Goal: Information Seeking & Learning: Learn about a topic

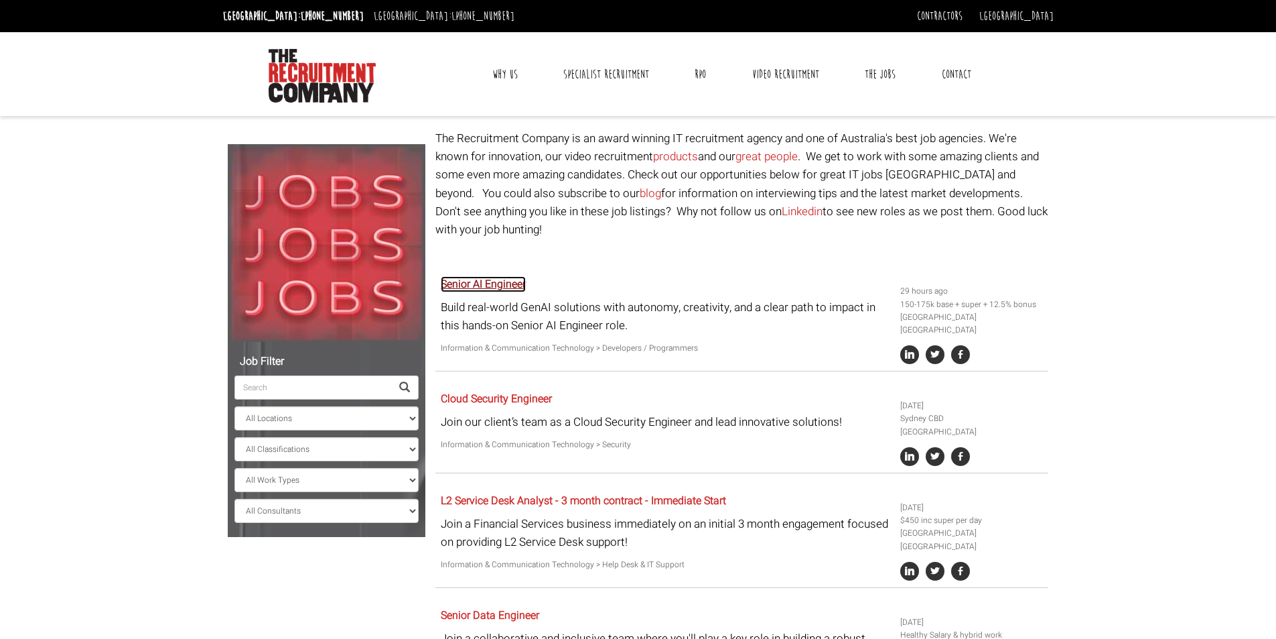
click at [488, 276] on link "Senior AI Engineer" at bounding box center [483, 284] width 85 height 16
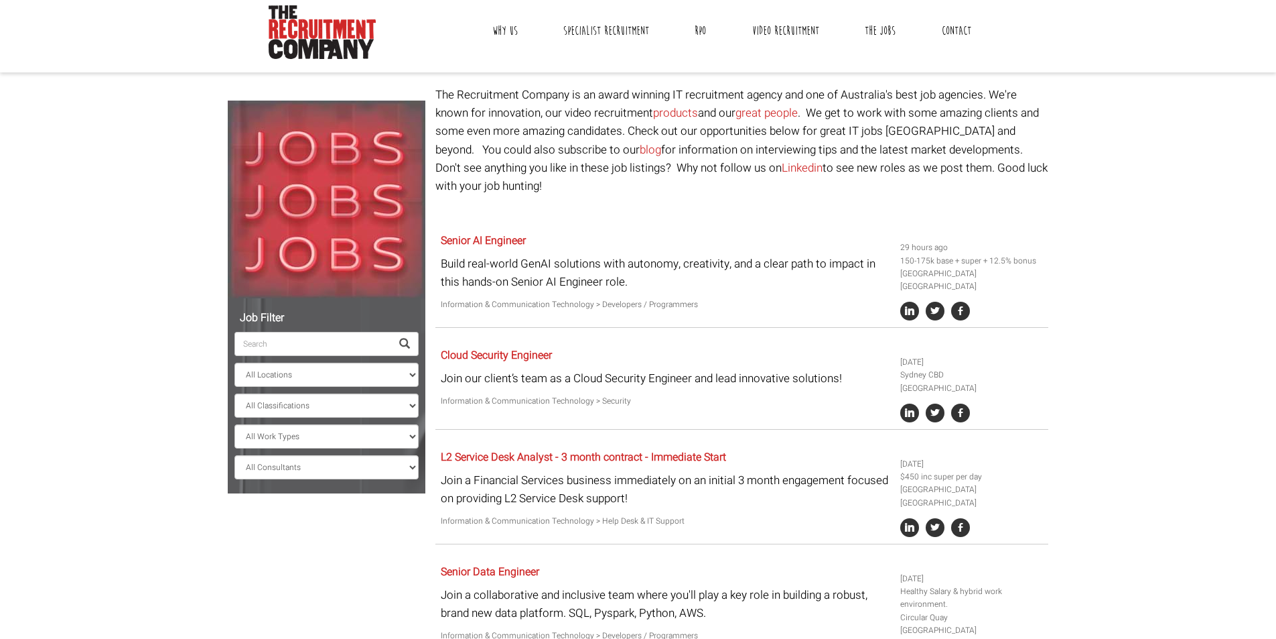
scroll to position [67, 0]
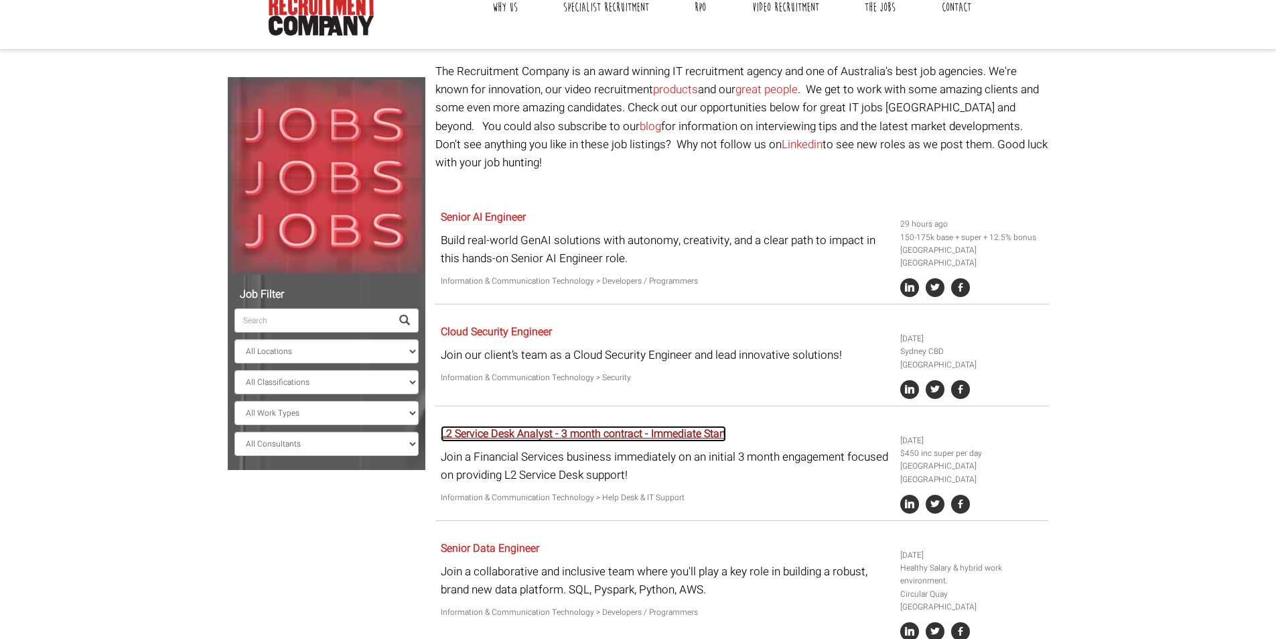
click at [499, 425] on link "L2 Service Desk Analyst - 3 month contract - Immediate Start" at bounding box center [583, 433] width 285 height 16
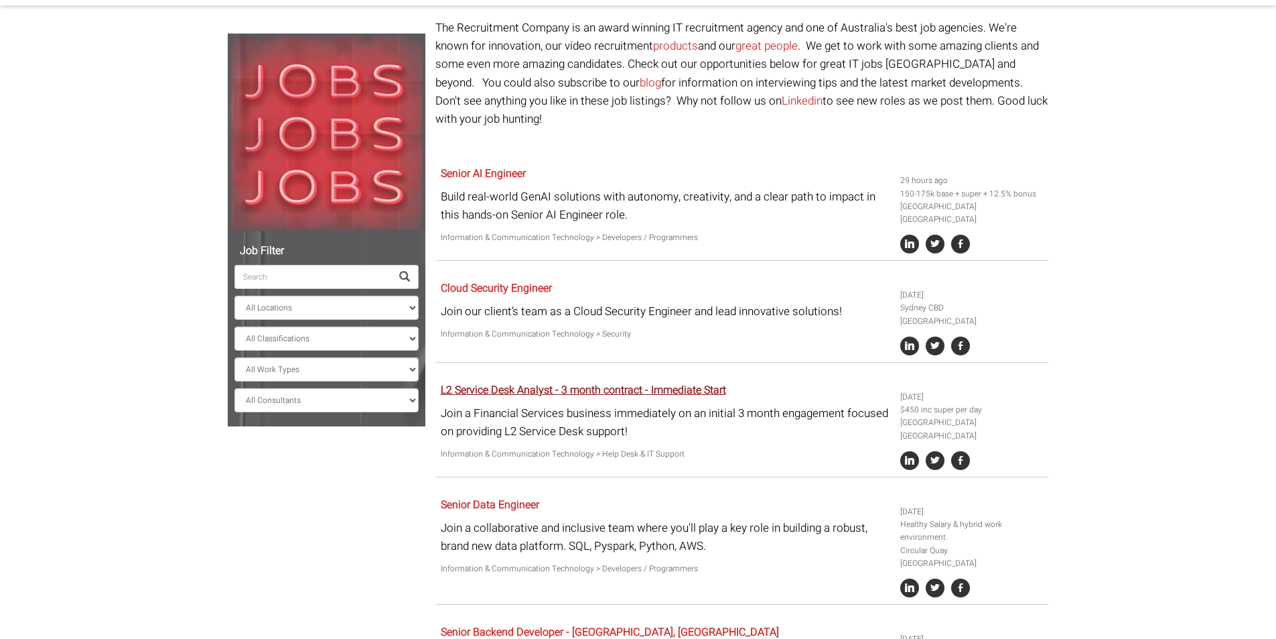
scroll to position [134, 0]
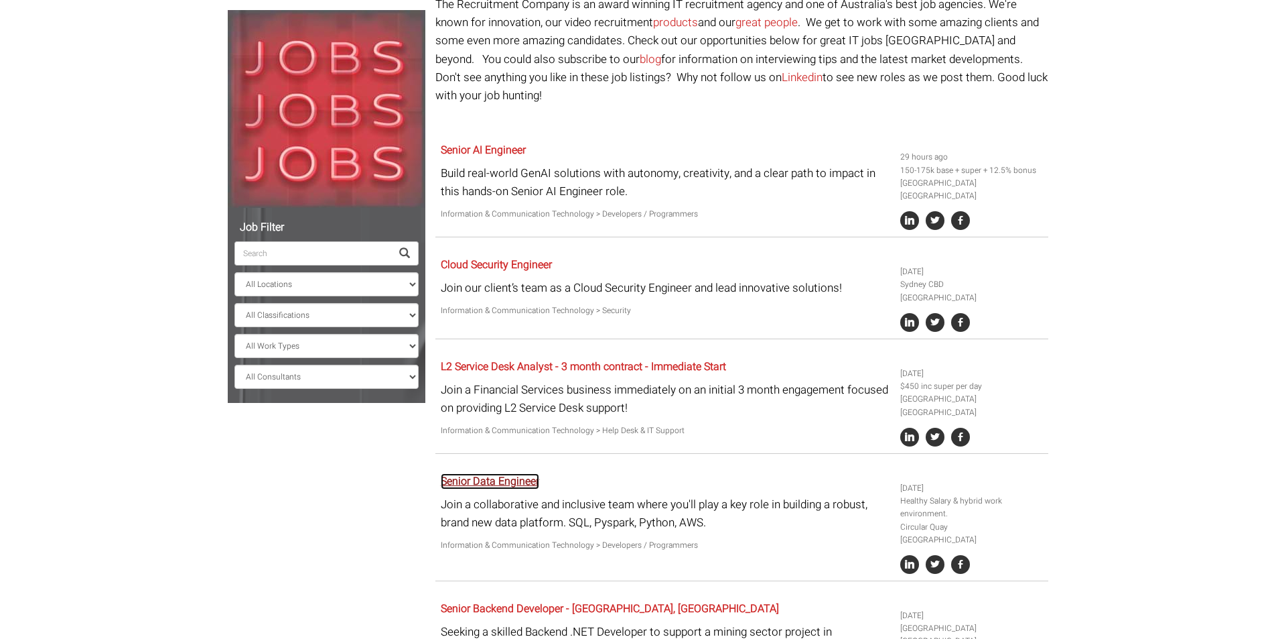
click at [460, 473] on link "Senior Data Engineer" at bounding box center [490, 481] width 98 height 16
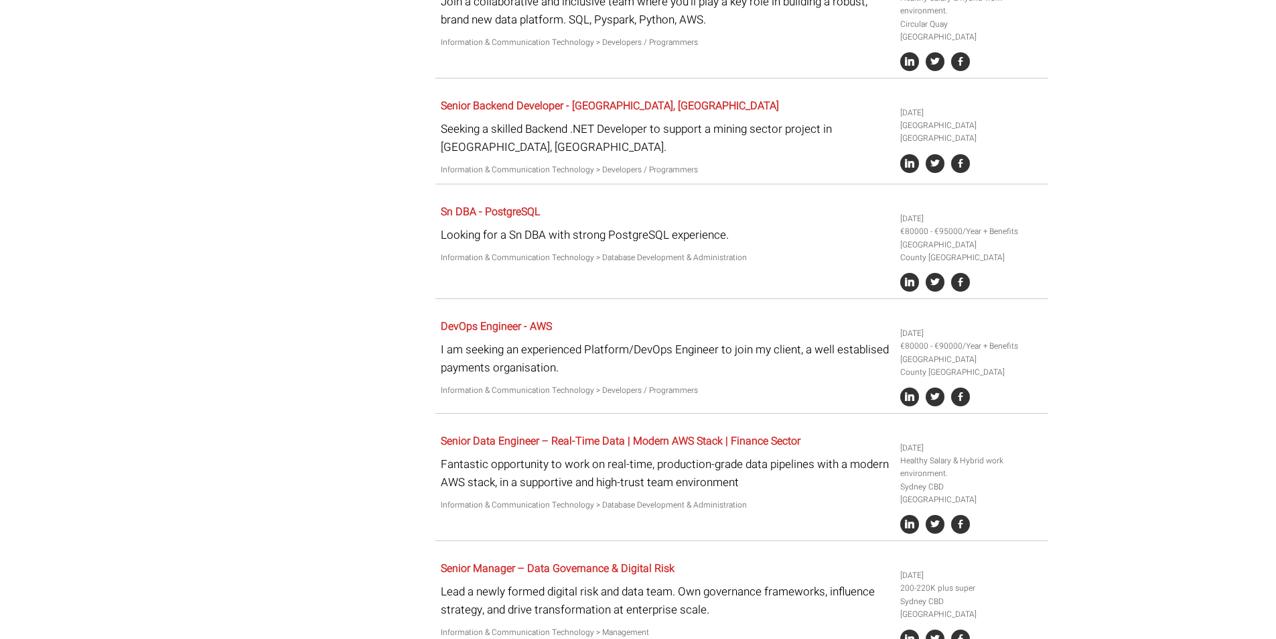
scroll to position [469, 0]
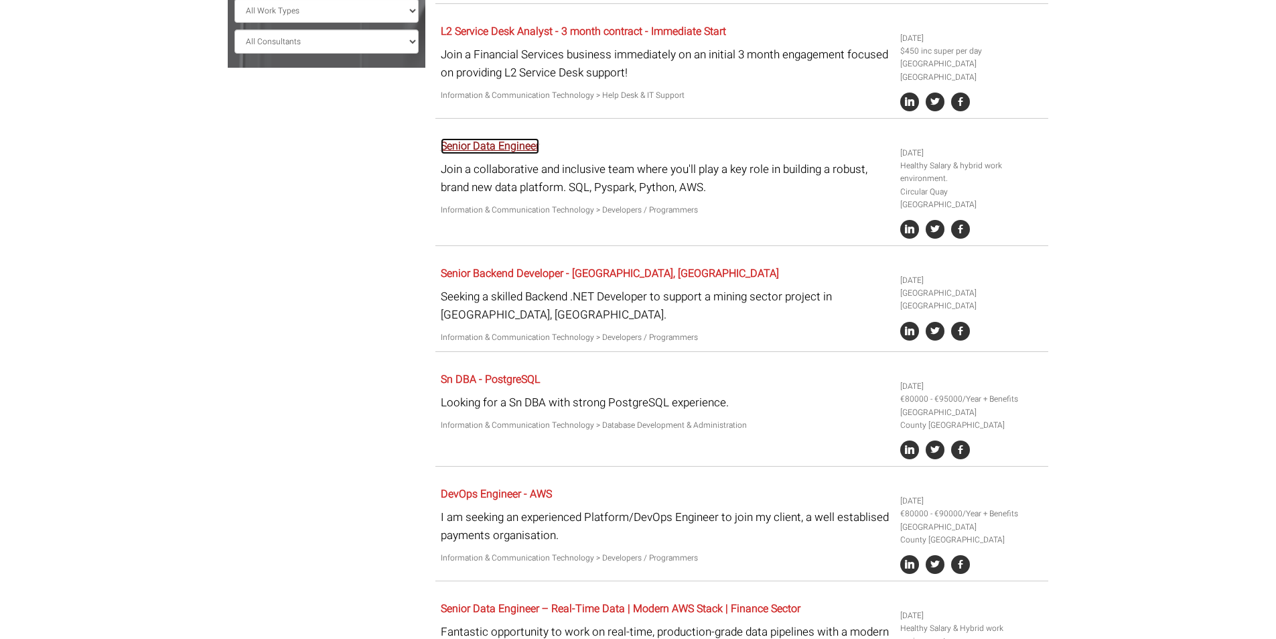
click at [486, 138] on link "Senior Data Engineer" at bounding box center [490, 146] width 98 height 16
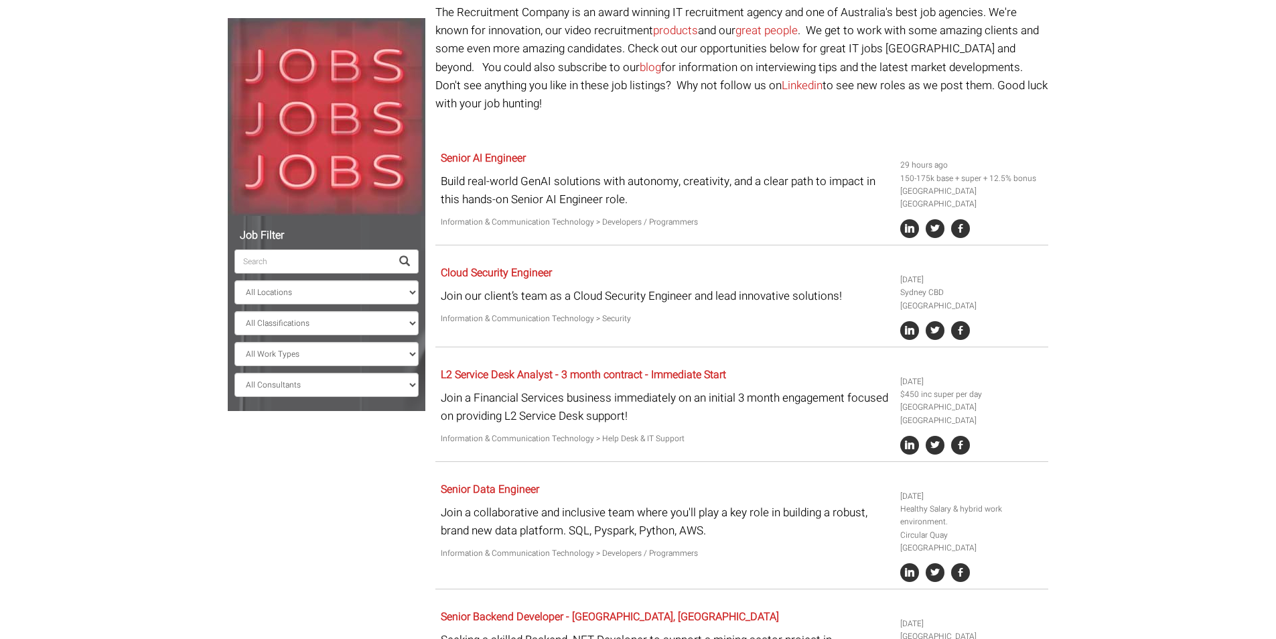
scroll to position [0, 0]
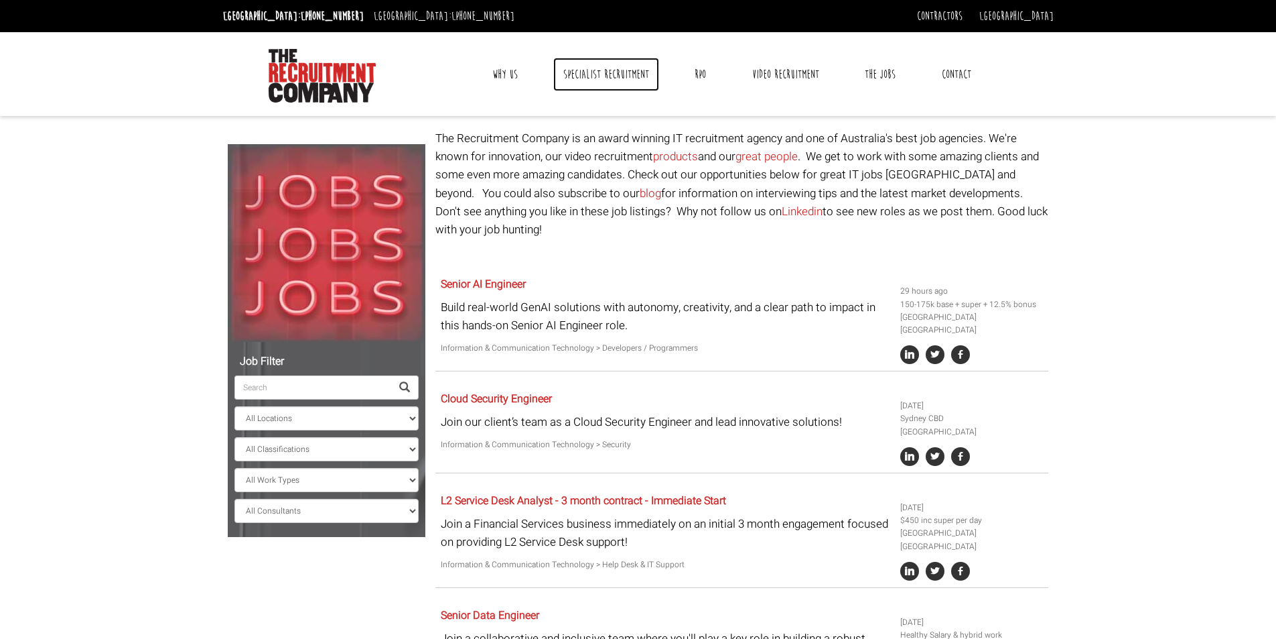
click at [607, 66] on link "Specialist Recruitment" at bounding box center [606, 75] width 106 height 34
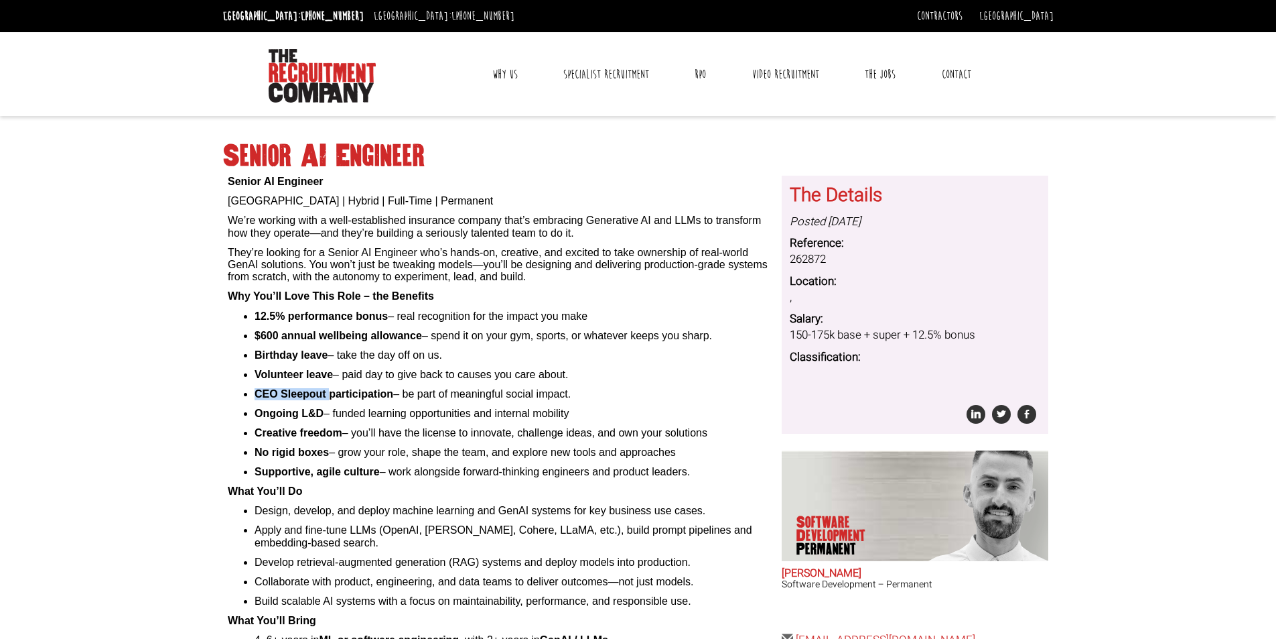
drag, startPoint x: 257, startPoint y: 393, endPoint x: 346, endPoint y: 389, distance: 89.9
click at [332, 389] on b "CEO Sleepout participation" at bounding box center [324, 393] width 139 height 11
drag, startPoint x: 346, startPoint y: 389, endPoint x: 399, endPoint y: 384, distance: 52.5
click at [399, 384] on ul "12.5% performance bonus – real recognition for the impact you make $600 annual …" at bounding box center [500, 394] width 544 height 168
click at [399, 387] on ul "12.5% performance bonus – real recognition for the impact you make $600 annual …" at bounding box center [500, 394] width 544 height 168
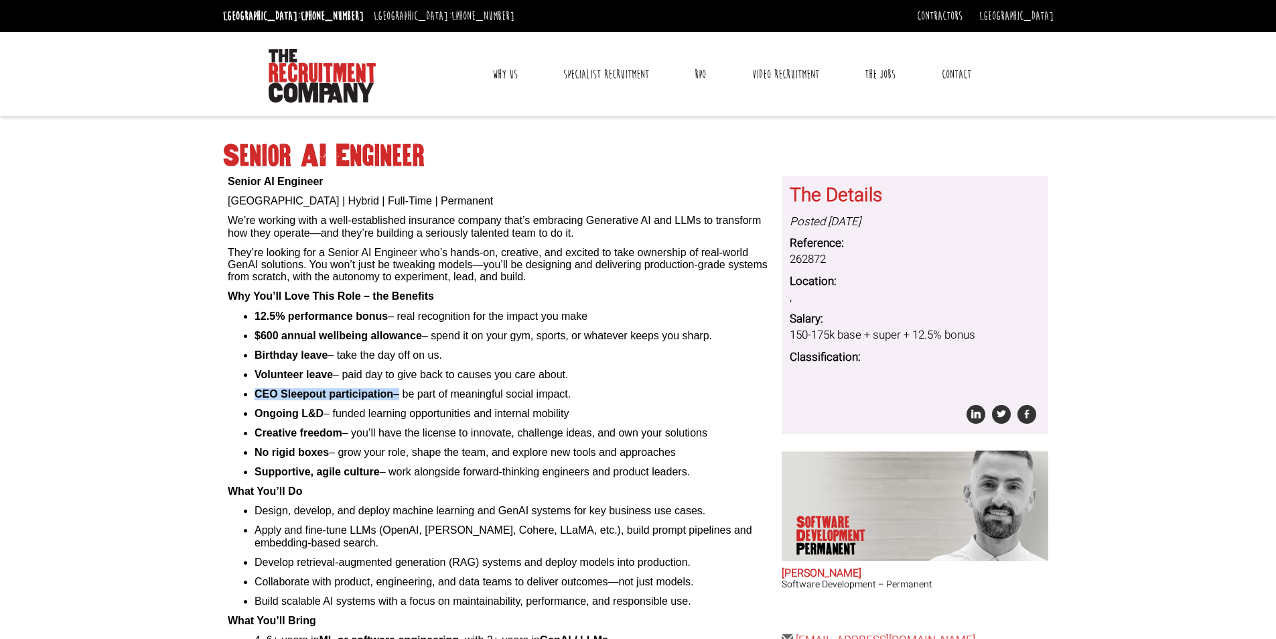
drag, startPoint x: 257, startPoint y: 393, endPoint x: 397, endPoint y: 391, distance: 140.1
click at [397, 391] on li "CEO Sleepout participation – be part of meaningful social impact." at bounding box center [513, 394] width 517 height 12
copy li "CEO Sleepout participation"
click at [408, 415] on li "Ongoing L&D – funded learning opportunities and internal mobility" at bounding box center [513, 413] width 517 height 12
click at [419, 327] on ul "12.5% performance bonus – real recognition for the impact you make $600 annual …" at bounding box center [500, 394] width 544 height 168
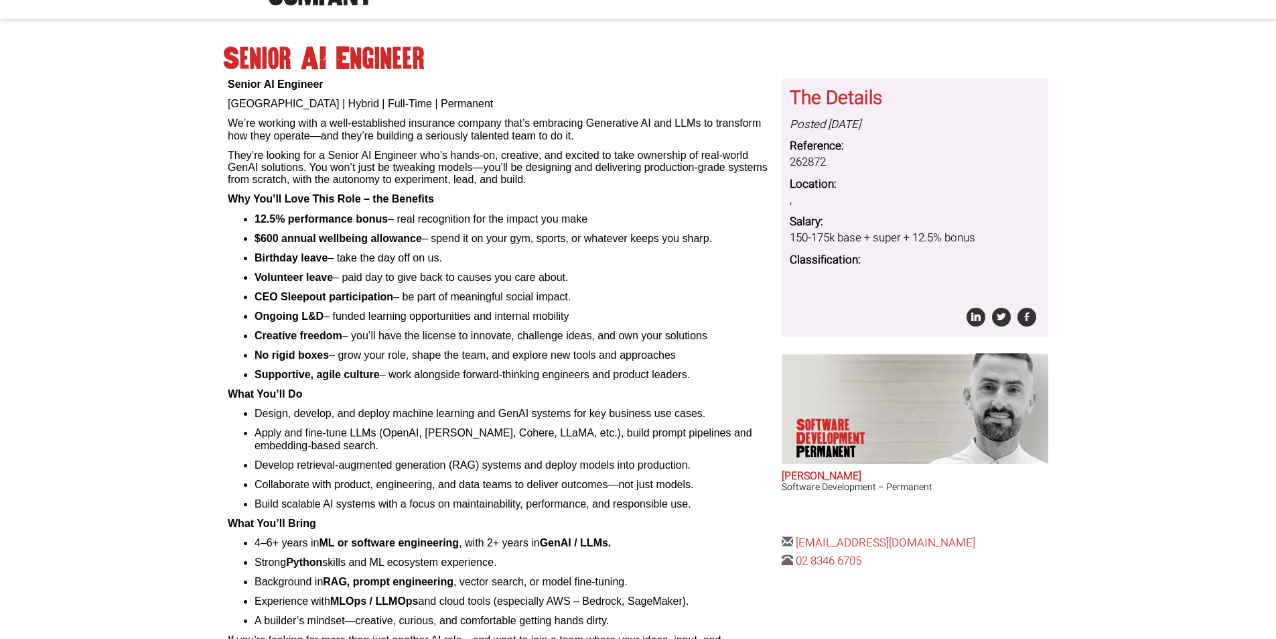
scroll to position [67, 0]
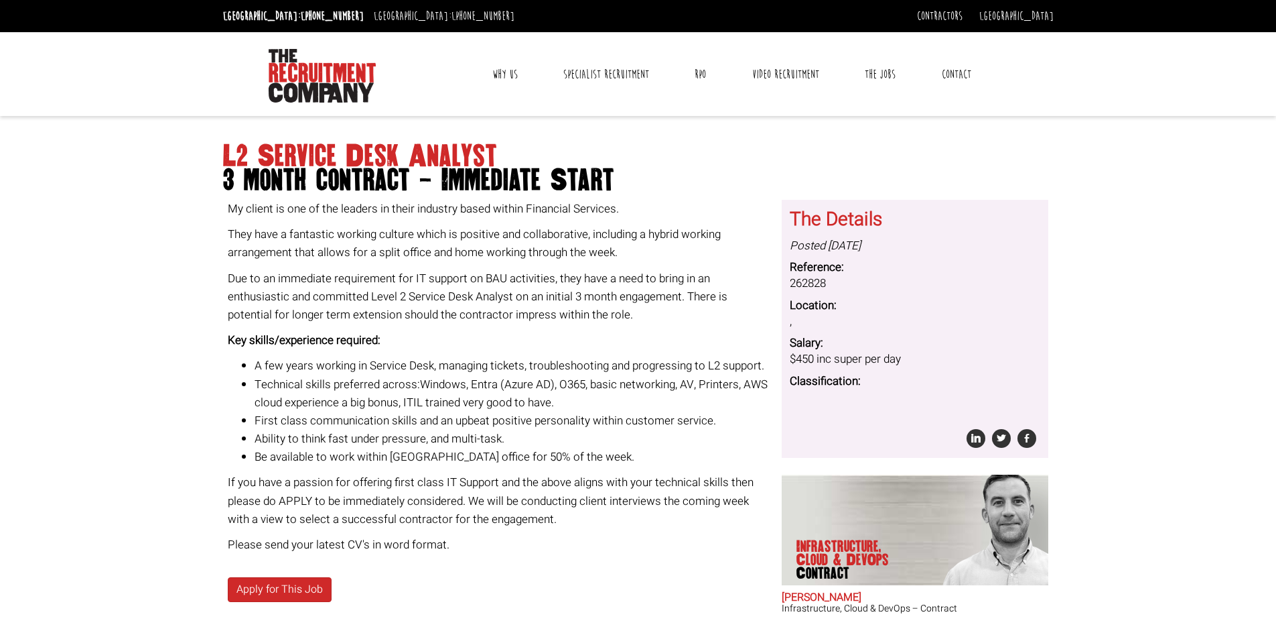
click at [580, 421] on li "First class communication skills and an upbeat positive personality within cust…" at bounding box center [513, 420] width 517 height 18
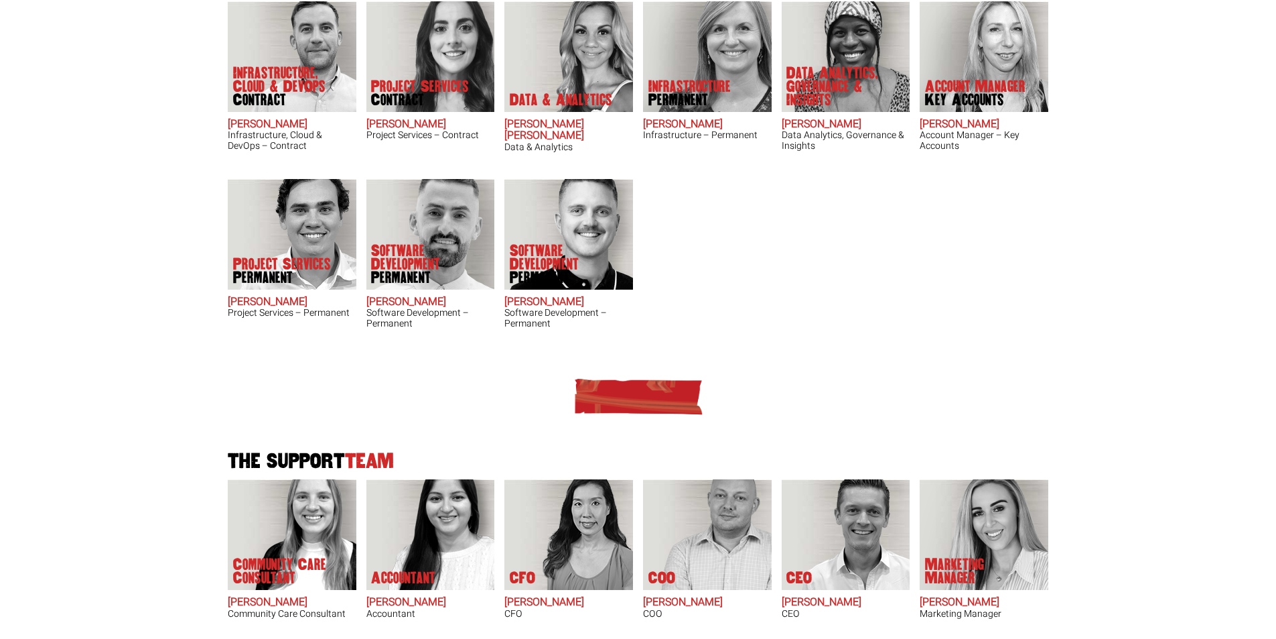
scroll to position [201, 0]
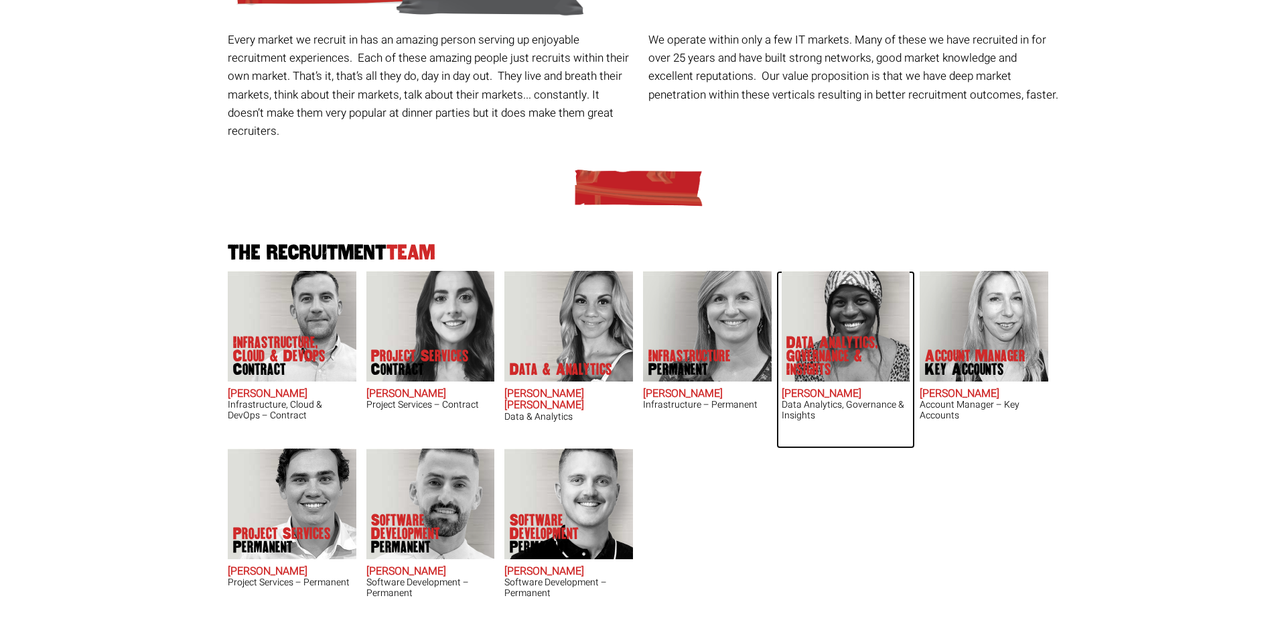
click at [835, 295] on img at bounding box center [845, 326] width 129 height 111
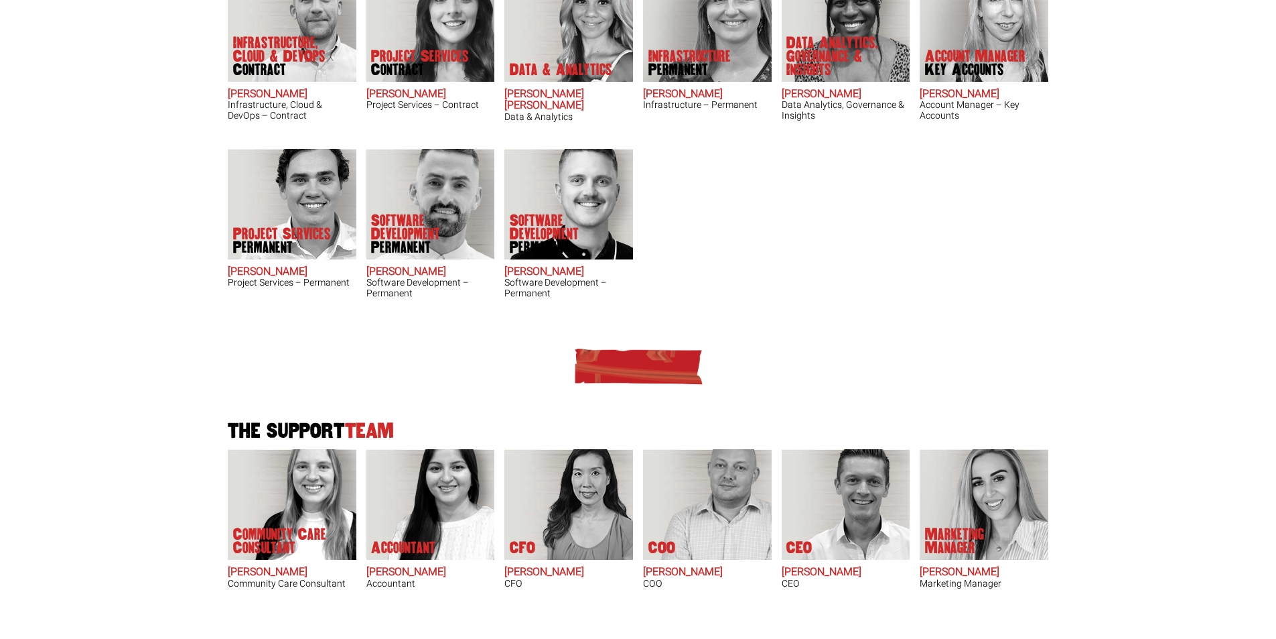
scroll to position [472, 0]
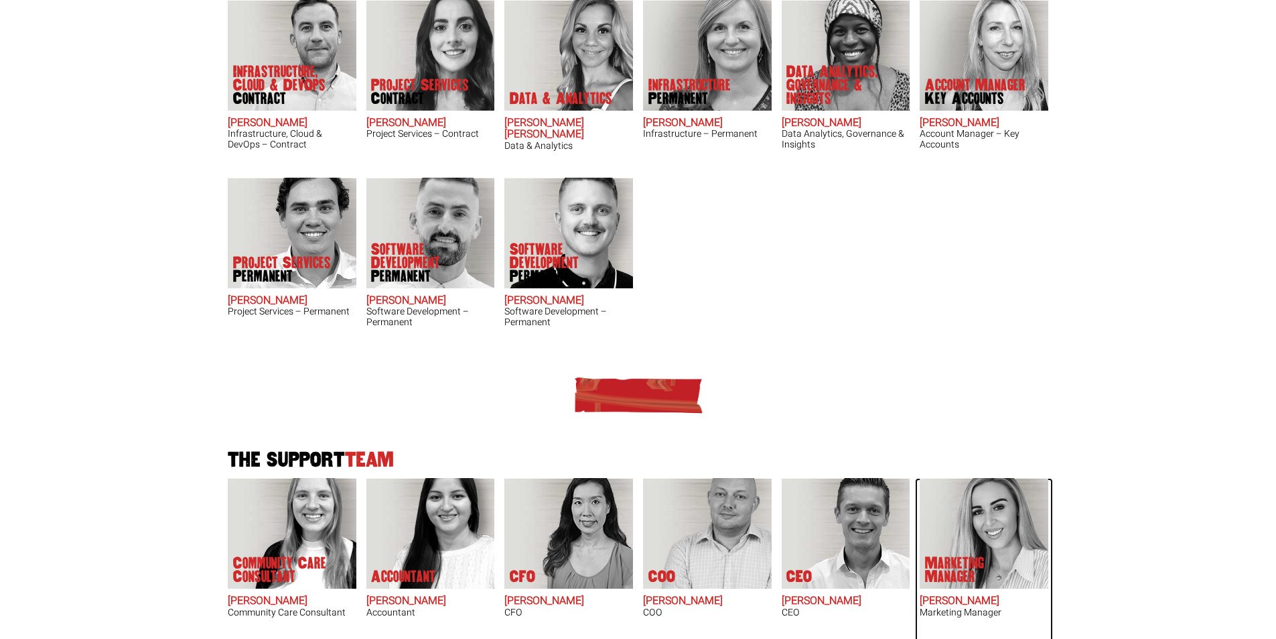
click at [960, 509] on img at bounding box center [984, 533] width 129 height 111
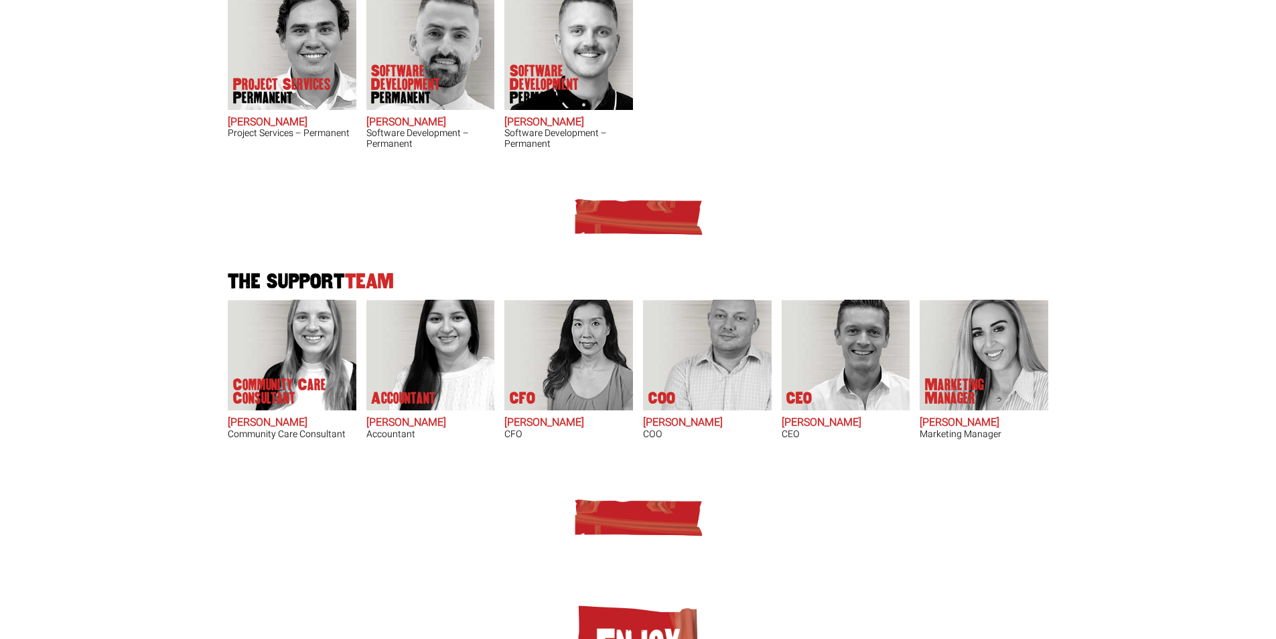
scroll to position [673, 0]
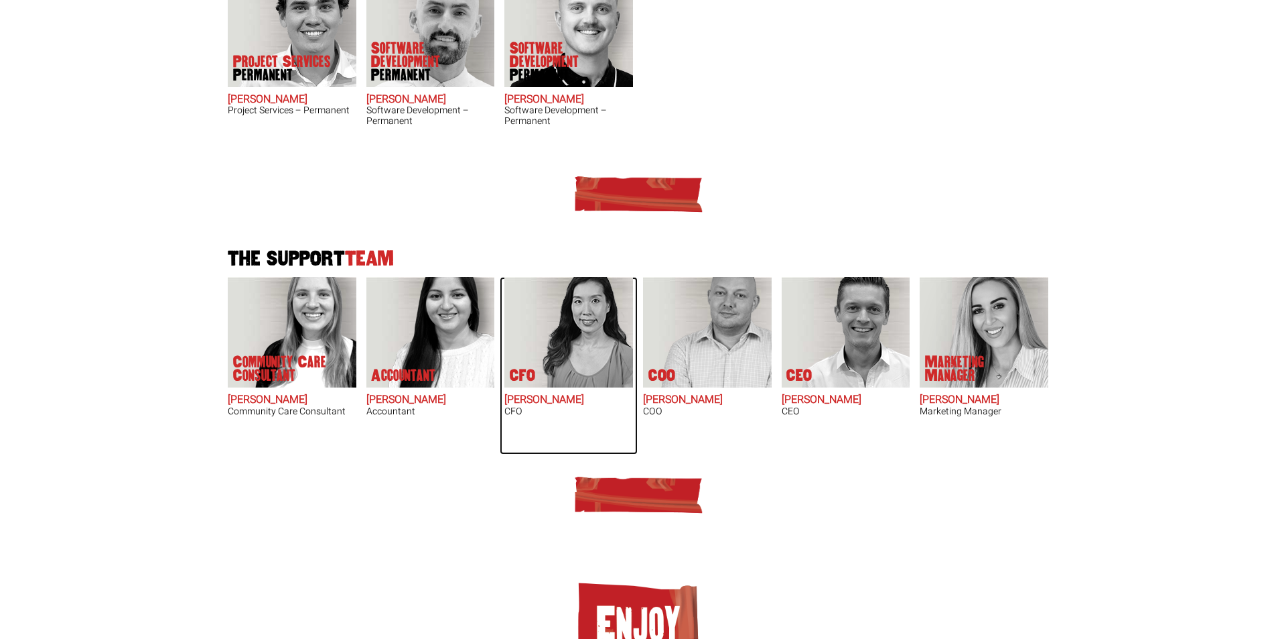
click at [593, 321] on img at bounding box center [576, 332] width 114 height 111
click at [420, 314] on img at bounding box center [438, 332] width 114 height 111
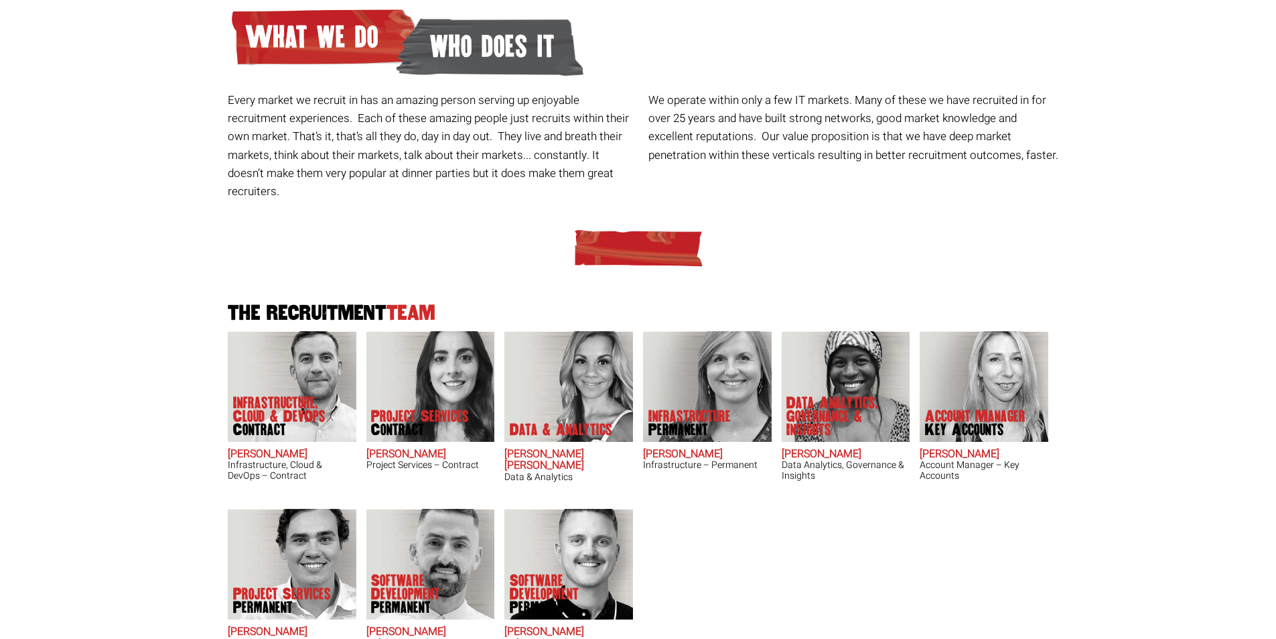
scroll to position [0, 0]
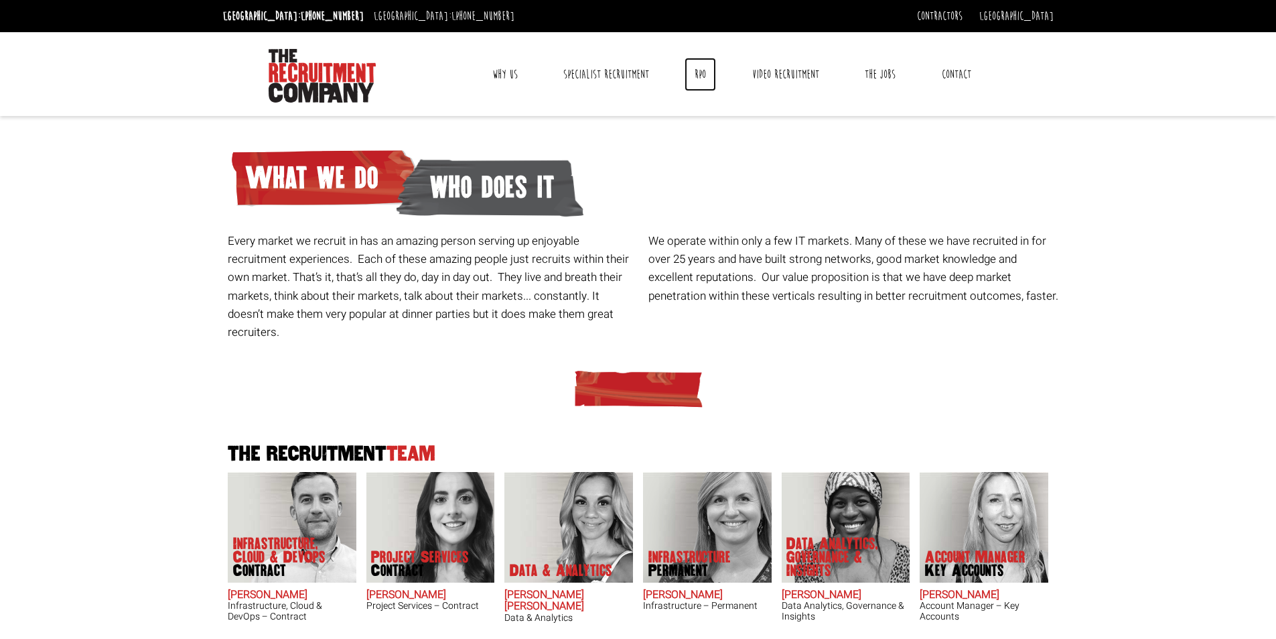
click at [696, 77] on link "RPO" at bounding box center [700, 75] width 31 height 34
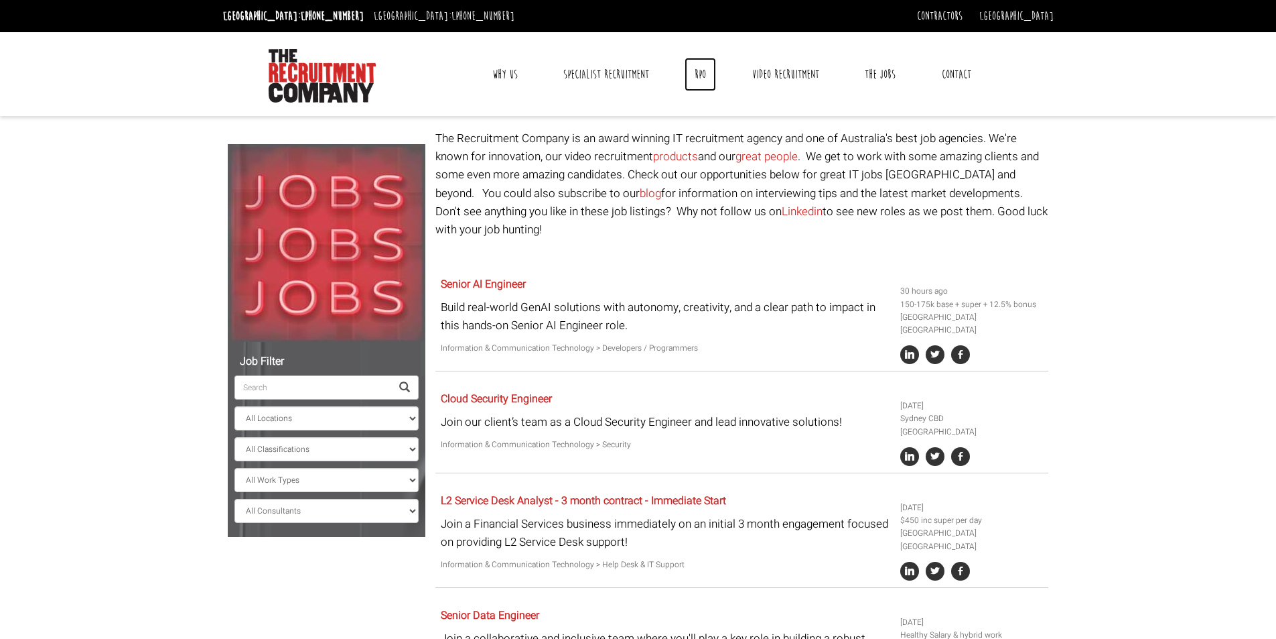
click at [708, 68] on link "RPO" at bounding box center [700, 75] width 31 height 34
